Goal: Transaction & Acquisition: Subscribe to service/newsletter

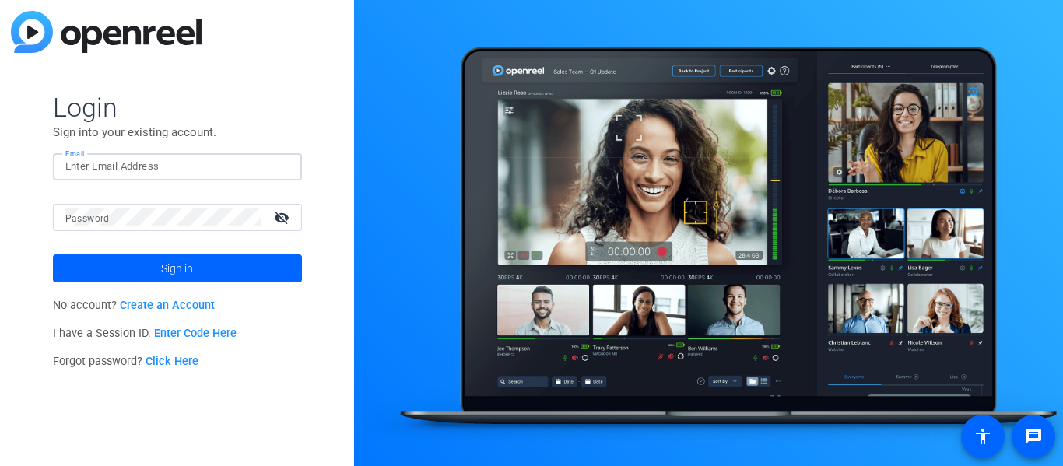
click at [129, 161] on input "Email" at bounding box center [177, 166] width 224 height 19
click at [242, 117] on span "Login" at bounding box center [177, 107] width 249 height 33
click at [50, 33] on img at bounding box center [106, 32] width 191 height 42
click at [196, 35] on img at bounding box center [106, 32] width 191 height 42
click at [156, 16] on img at bounding box center [106, 32] width 191 height 42
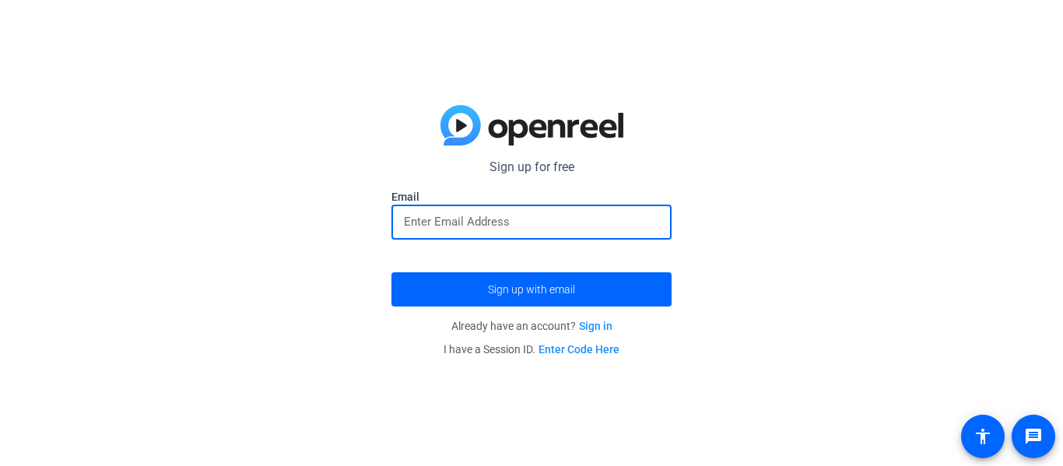
click at [496, 225] on input "email" at bounding box center [531, 221] width 255 height 19
type input "[EMAIL_ADDRESS][DOMAIN_NAME]"
click at [391, 272] on button "Sign up with email" at bounding box center [531, 289] width 280 height 34
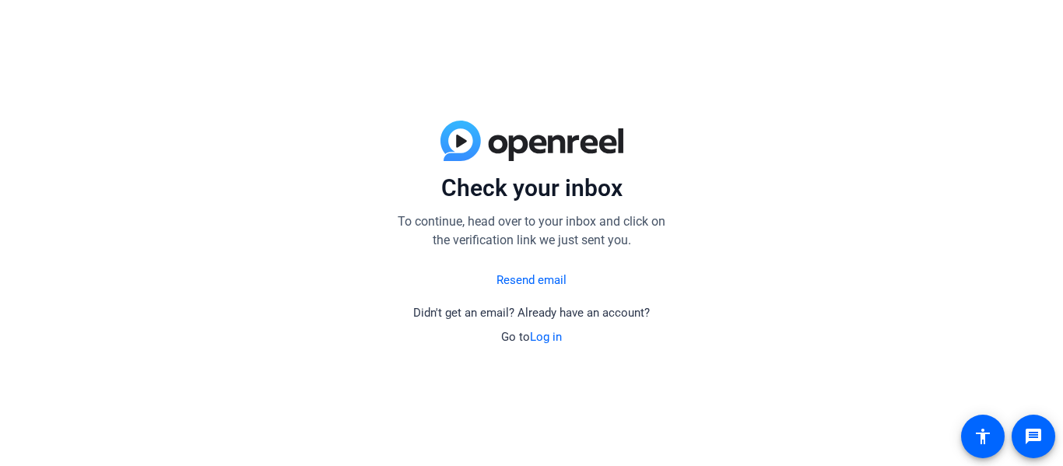
click at [530, 281] on link "Resend email" at bounding box center [532, 281] width 70 height 18
